Goal: Task Accomplishment & Management: Use online tool/utility

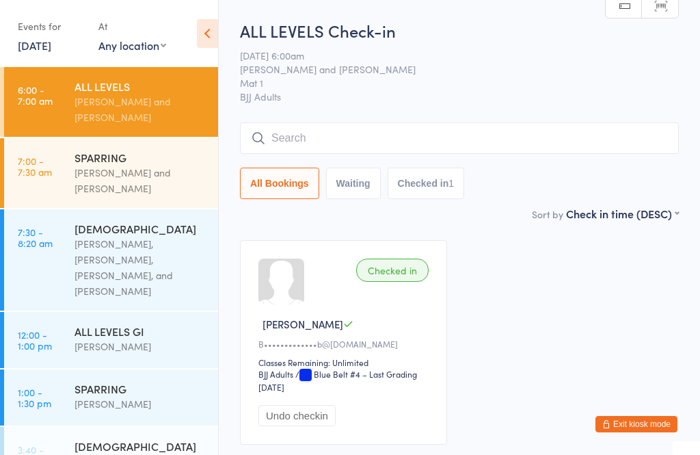
click at [144, 259] on div "[PERSON_NAME], [PERSON_NAME], [PERSON_NAME], and [PERSON_NAME]" at bounding box center [141, 267] width 132 height 63
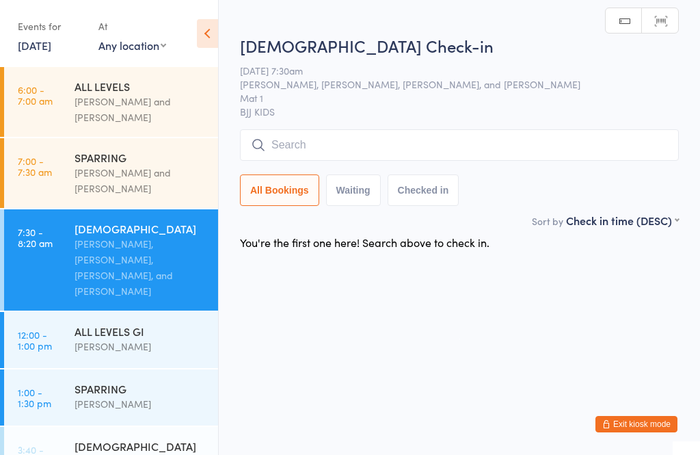
click at [399, 151] on input "search" at bounding box center [459, 144] width 439 height 31
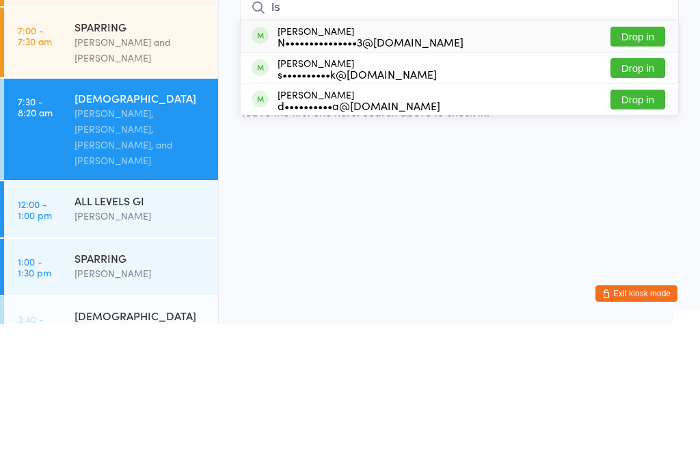
type input "I"
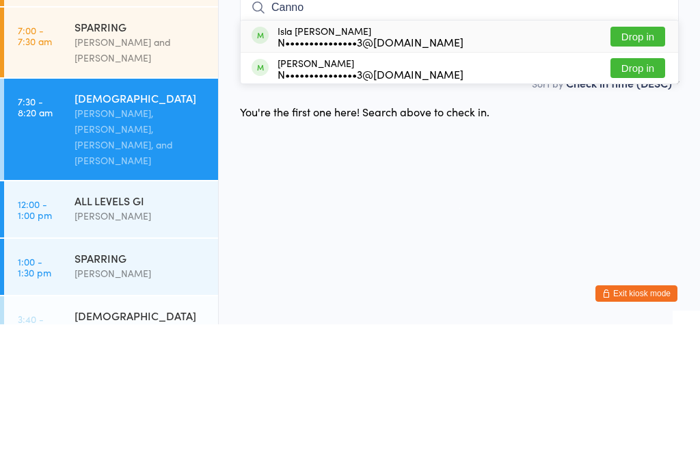
type input "Canno"
click at [637, 189] on button "Drop in" at bounding box center [638, 199] width 55 height 20
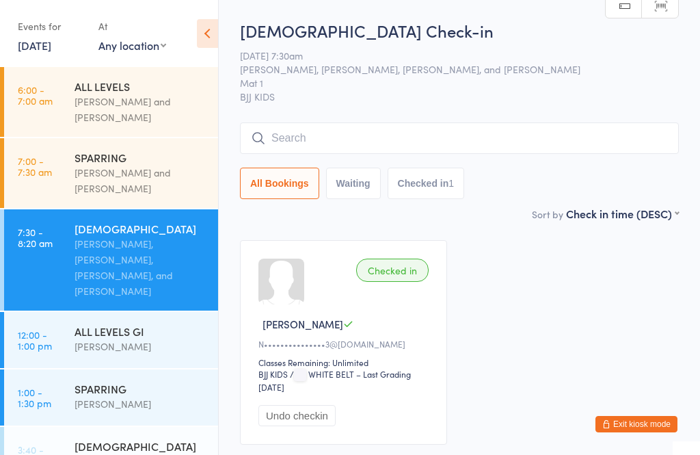
click at [377, 142] on input "search" at bounding box center [459, 137] width 439 height 31
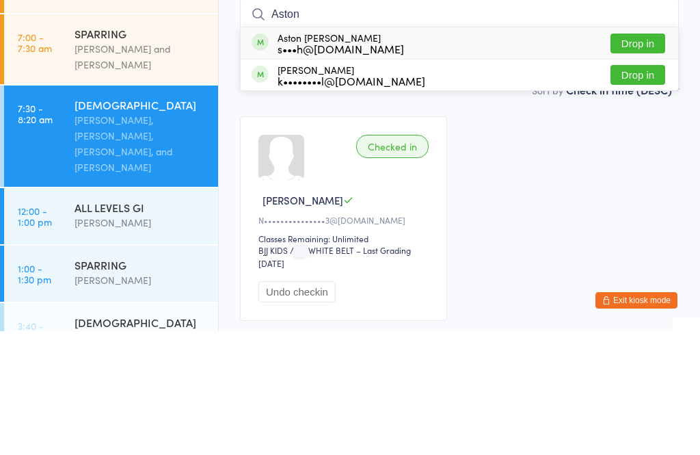
type input "Aston"
click at [637, 157] on button "Drop in" at bounding box center [638, 167] width 55 height 20
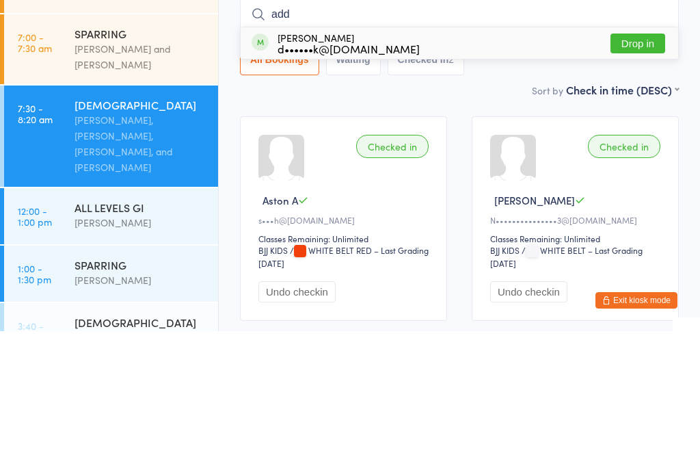
type input "add"
click at [313, 167] on div "d••••••k@[DOMAIN_NAME]" at bounding box center [349, 172] width 142 height 11
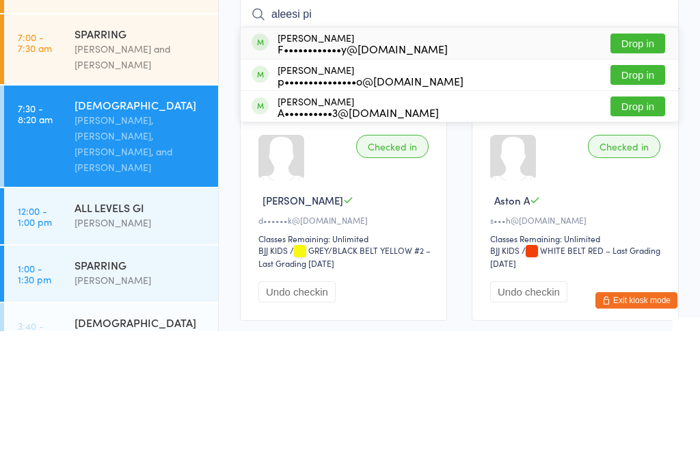
type input "aleesi pi"
click at [657, 157] on button "Drop in" at bounding box center [638, 167] width 55 height 20
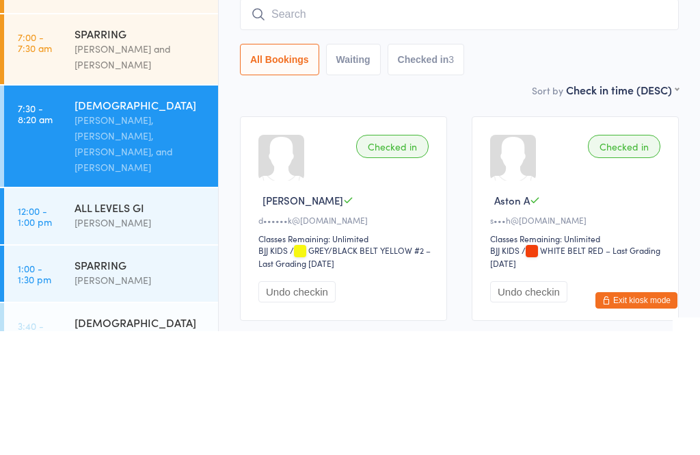
scroll to position [124, 0]
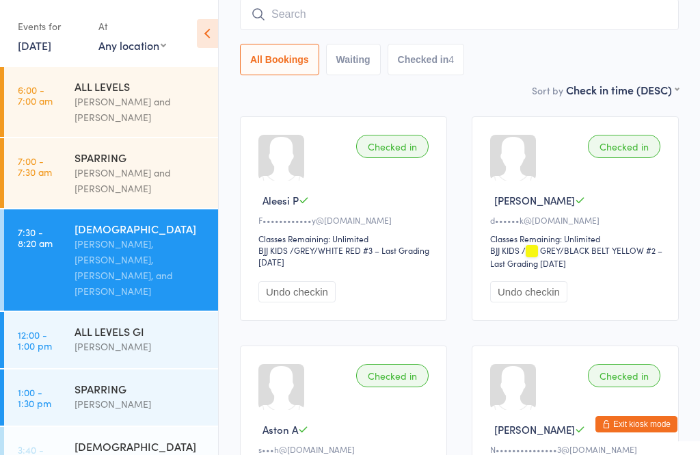
click at [269, 22] on input "search" at bounding box center [459, 14] width 439 height 31
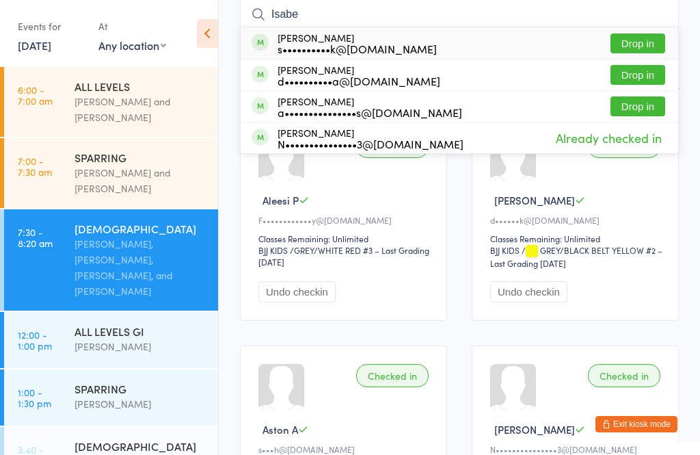
type input "Isabe"
click at [328, 114] on div "a•••••••••••••••s@[DOMAIN_NAME]" at bounding box center [370, 112] width 185 height 11
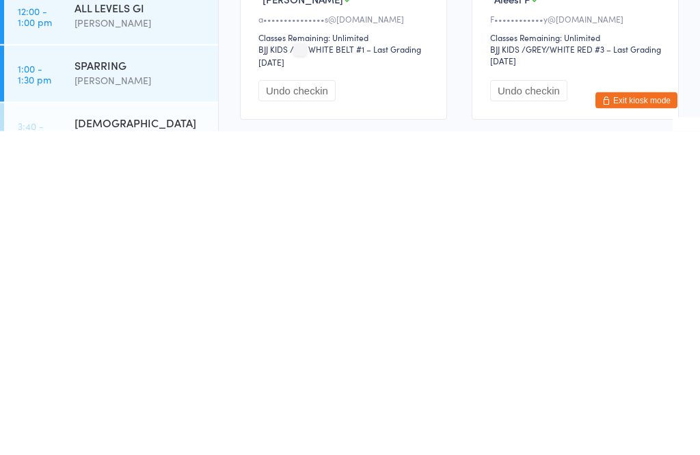
scroll to position [0, 0]
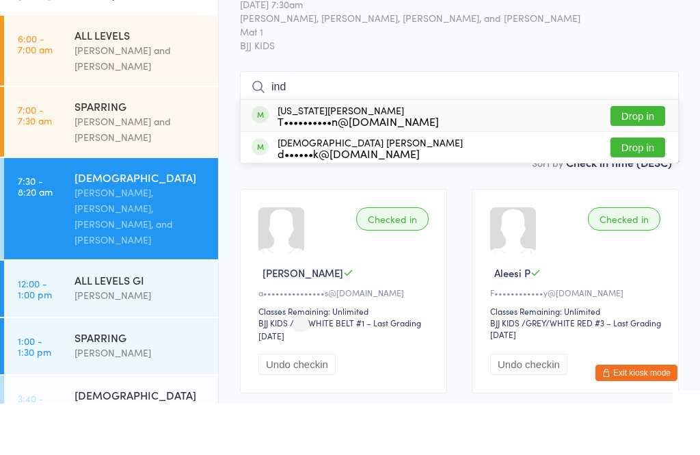
type input "ind"
click at [643, 189] on button "Drop in" at bounding box center [638, 199] width 55 height 20
